Goal: Task Accomplishment & Management: Use online tool/utility

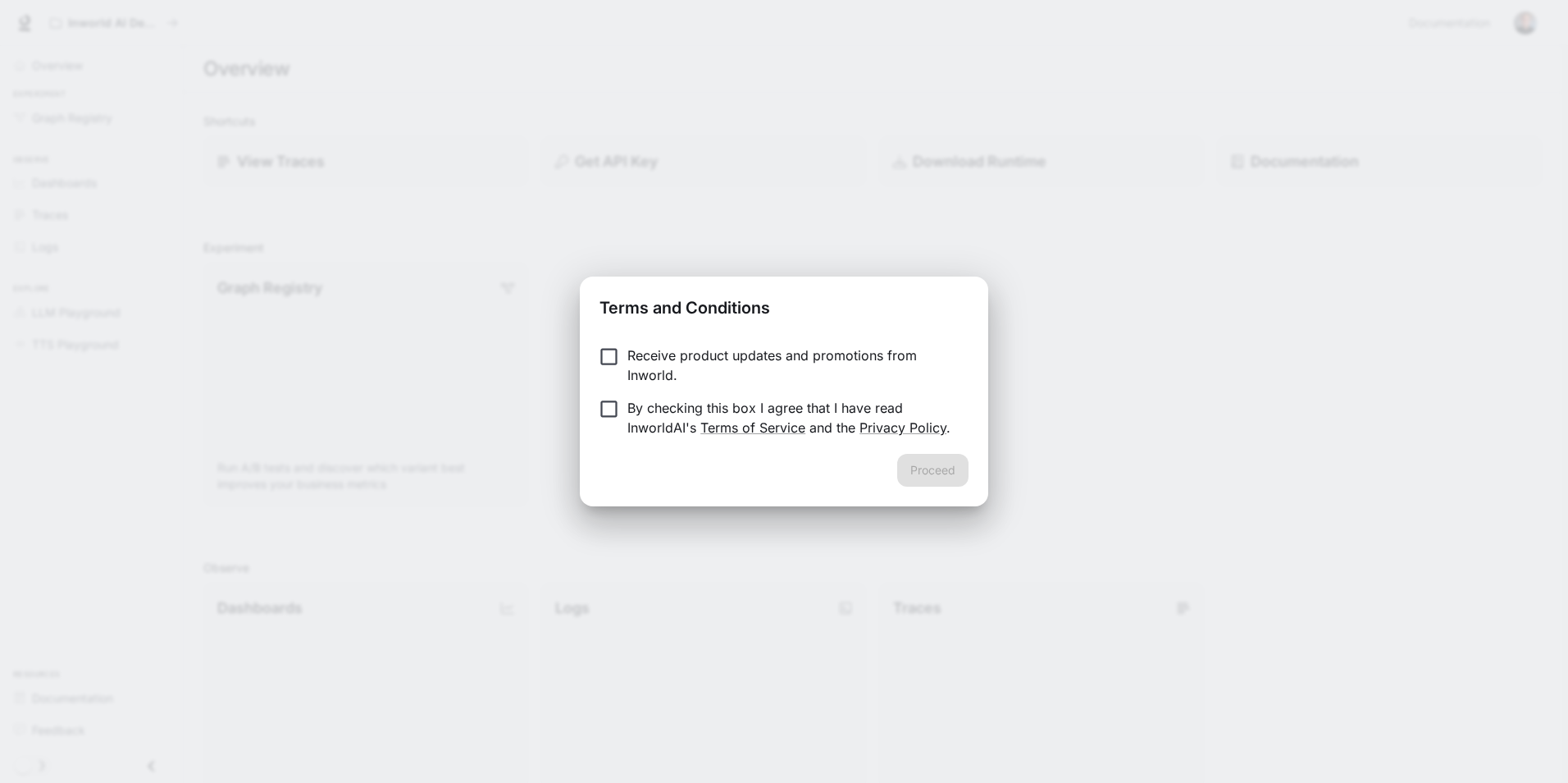
click at [673, 351] on p "Receive product updates and promotions from Inworld." at bounding box center [791, 365] width 328 height 39
click at [676, 400] on p "By checking this box I agree that I have read InworldAI's Terms of Service and …" at bounding box center [791, 417] width 328 height 39
click at [946, 466] on button "Proceed" at bounding box center [932, 470] width 71 height 33
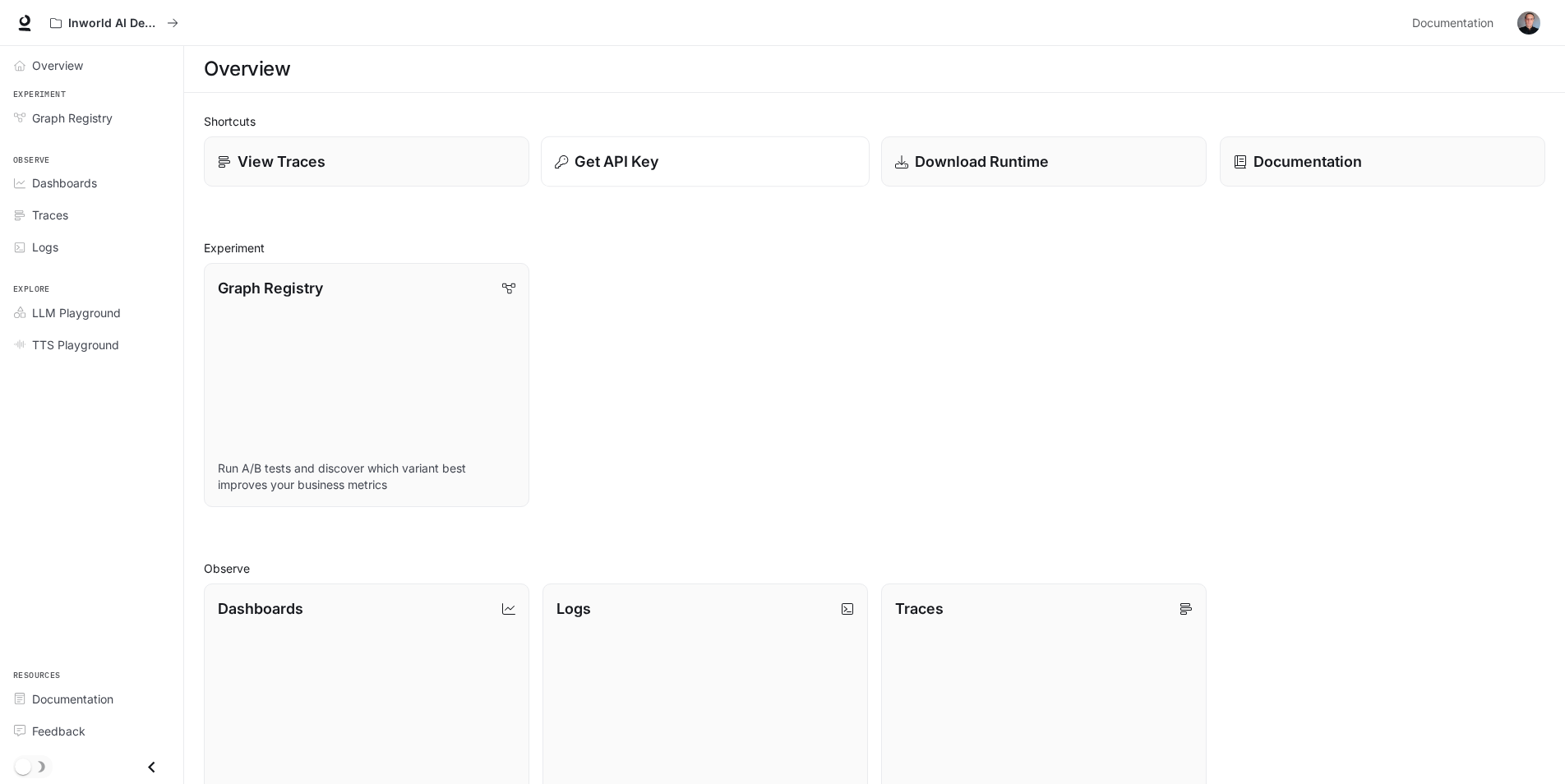
click at [716, 164] on div "Get API Key" at bounding box center [705, 161] width 301 height 22
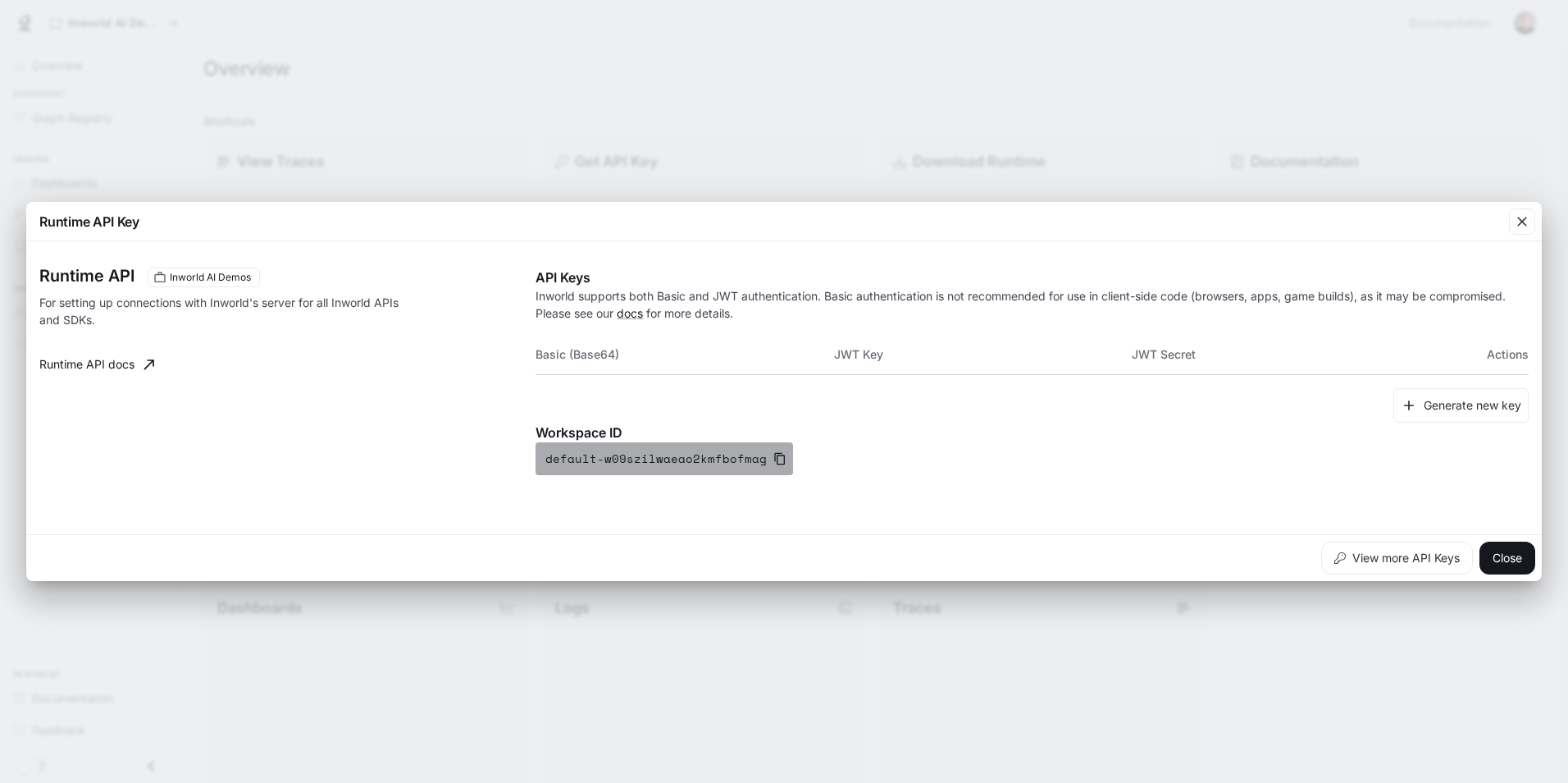
click at [773, 457] on icon "button" at bounding box center [779, 458] width 13 height 13
click at [579, 430] on p "Workspace ID" at bounding box center [1032, 432] width 993 height 19
copy p "Workspace ID"
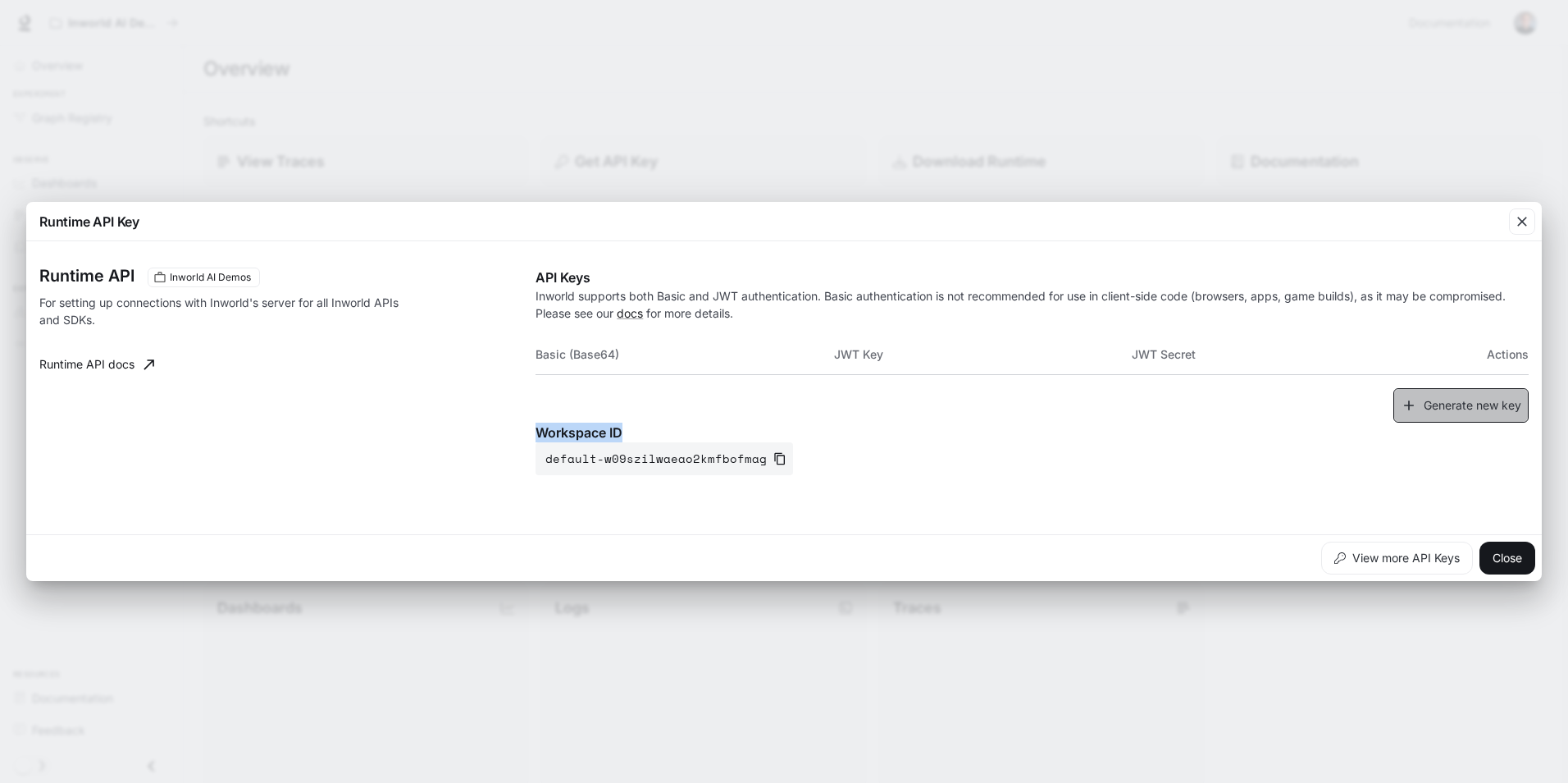
click at [1430, 401] on button "Generate new key" at bounding box center [1461, 405] width 135 height 35
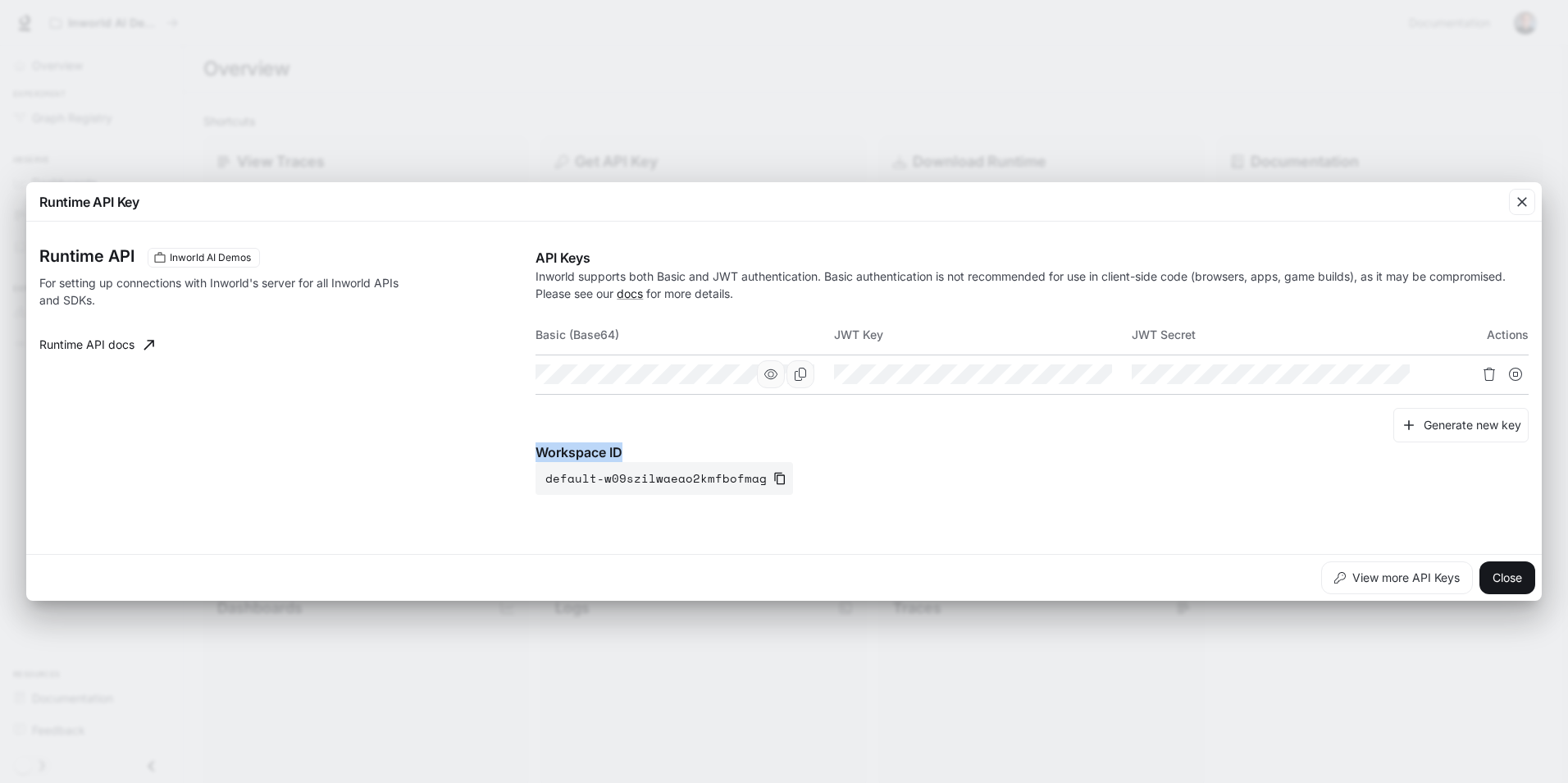
click at [768, 373] on icon "button" at bounding box center [770, 374] width 13 height 10
click at [796, 378] on icon "Copy Basic (Base64)" at bounding box center [800, 373] width 13 height 13
click at [1079, 374] on button "button" at bounding box center [1068, 374] width 28 height 28
click at [1365, 373] on icon "button" at bounding box center [1365, 373] width 13 height 13
click at [1099, 374] on icon "Copy Key" at bounding box center [1098, 373] width 13 height 13
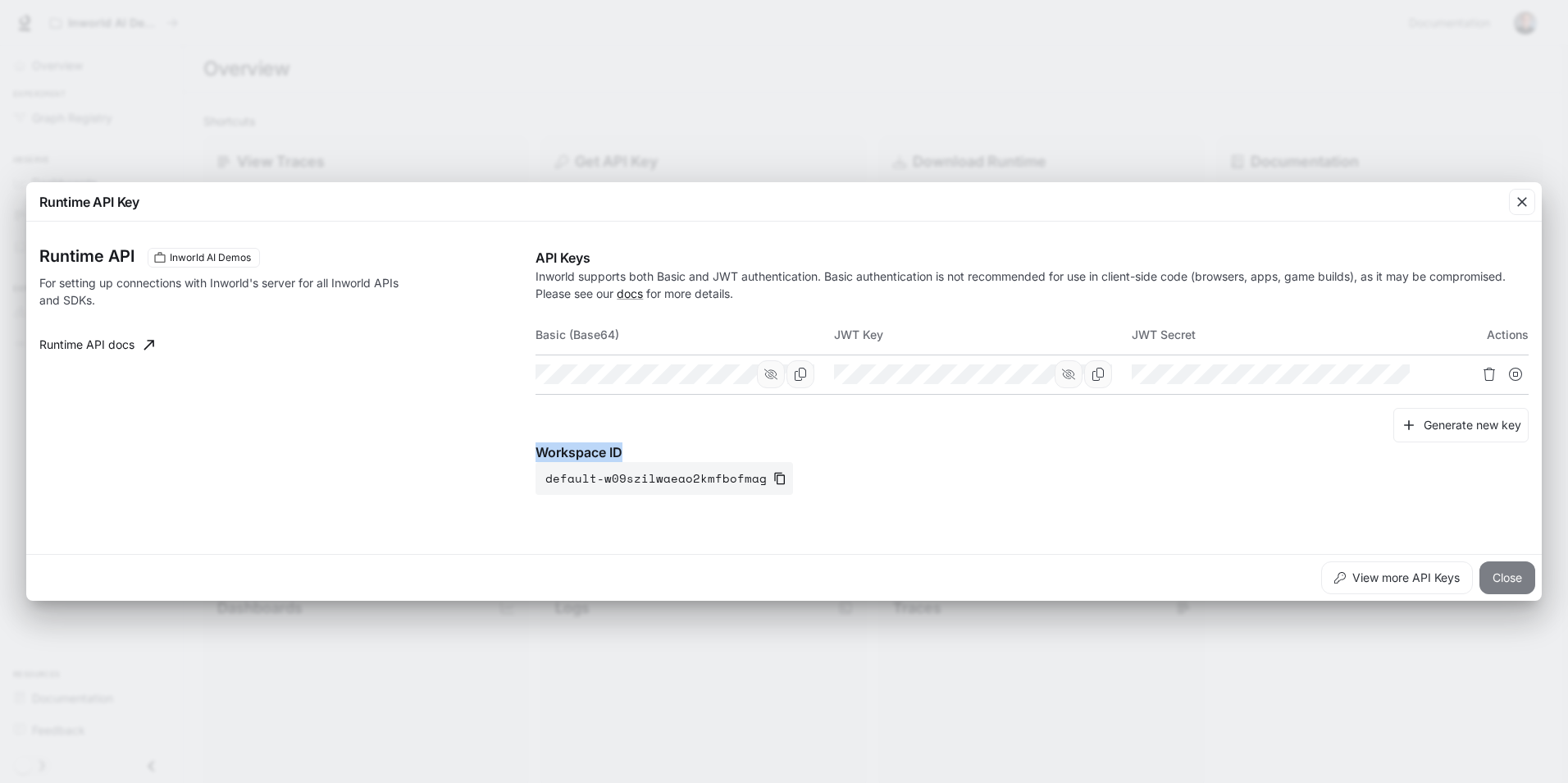
click at [1500, 583] on button "Close" at bounding box center [1507, 578] width 56 height 33
